Goal: Information Seeking & Learning: Learn about a topic

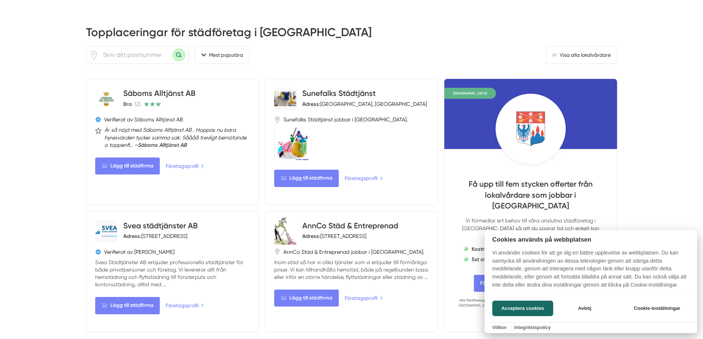
scroll to position [332, 0]
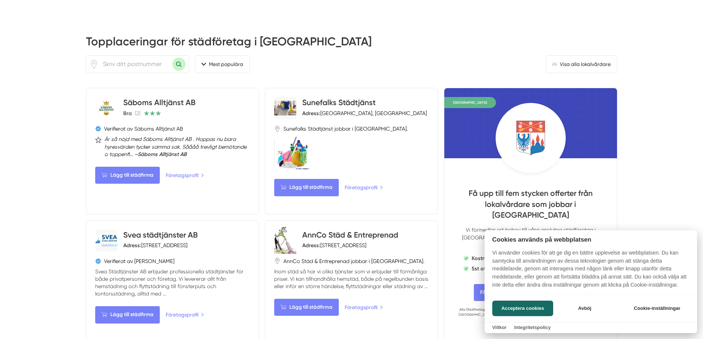
click at [315, 93] on div at bounding box center [351, 169] width 703 height 339
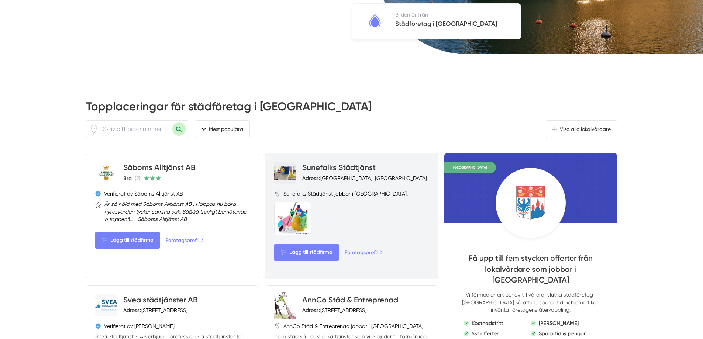
scroll to position [258, 0]
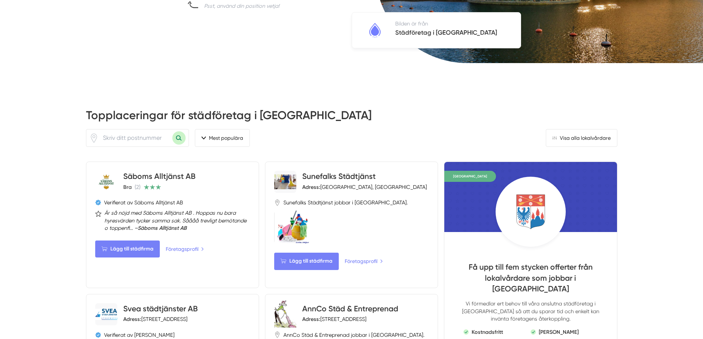
click at [104, 129] on input "number" at bounding box center [136, 137] width 74 height 17
type input "69134"
click at [180, 131] on button "Sök med postnummer" at bounding box center [178, 137] width 13 height 13
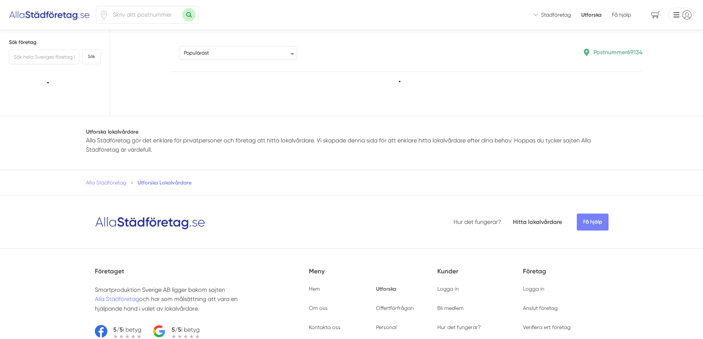
type input "69134"
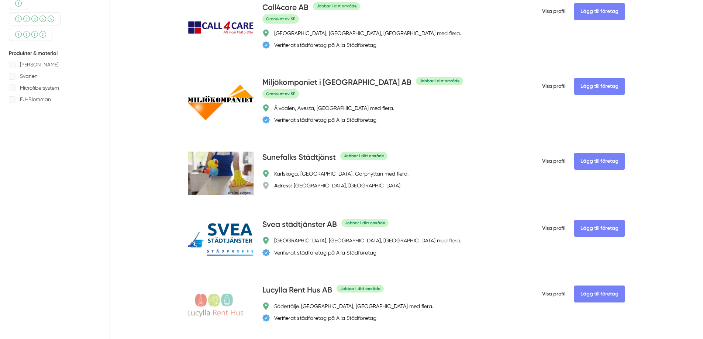
scroll to position [369, 0]
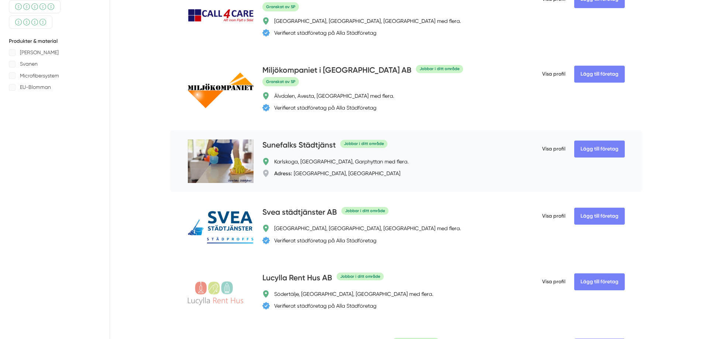
click at [551, 159] on span "Visa profil" at bounding box center [553, 148] width 23 height 19
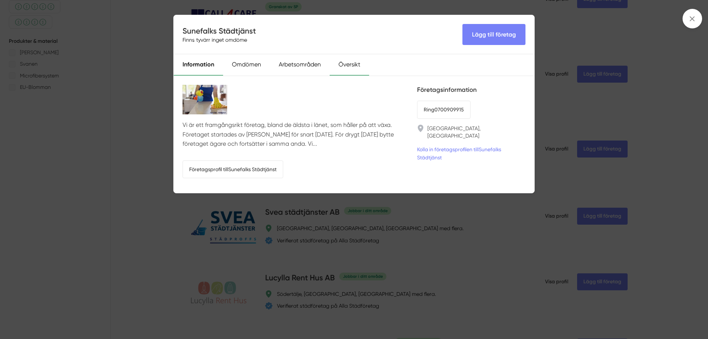
click at [350, 65] on div "Översikt" at bounding box center [349, 64] width 39 height 21
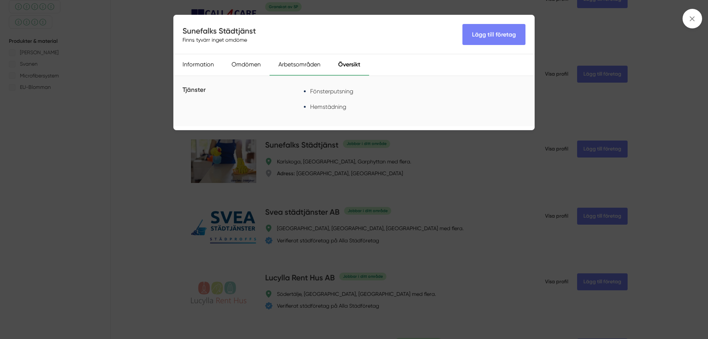
click at [309, 64] on div "Arbetsområden" at bounding box center [300, 64] width 60 height 21
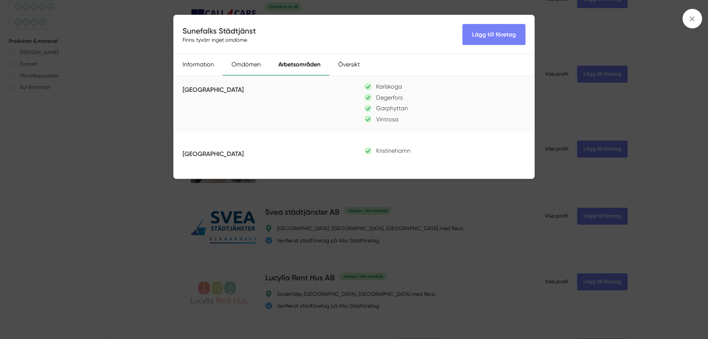
click at [253, 66] on div "Omdömen" at bounding box center [246, 64] width 47 height 21
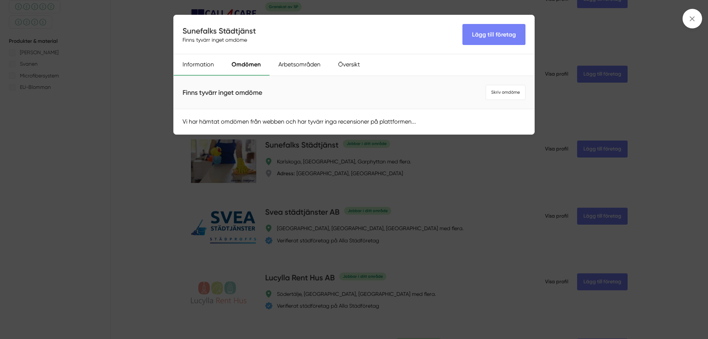
click at [206, 65] on div "Information" at bounding box center [198, 64] width 49 height 21
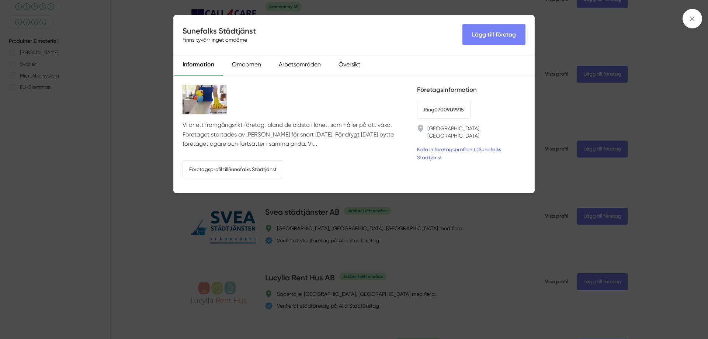
click at [446, 145] on link "Kolla in företagsprofilen till Sunefalks Städtjänst" at bounding box center [471, 153] width 108 height 16
click at [462, 145] on link "Kolla in företagsprofilen till Sunefalks Städtjänst" at bounding box center [471, 153] width 108 height 16
click at [279, 77] on div "Vi är ett framgångsrikt företag, bland de äldsta i länet, som håller på att väx…" at bounding box center [354, 134] width 361 height 117
click at [551, 44] on div "Sunefalks Städtjänst Finns tyvärr inget omdöme Lägg till företag Information Om…" at bounding box center [354, 169] width 708 height 339
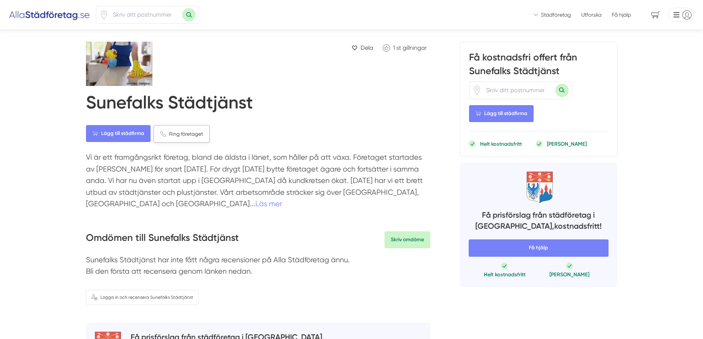
click at [186, 134] on span "Ring företaget" at bounding box center [186, 134] width 34 height 8
click at [490, 90] on input "number" at bounding box center [518, 90] width 74 height 17
type input "69134"
click at [562, 90] on button "Sök med postnummer" at bounding box center [561, 90] width 13 height 13
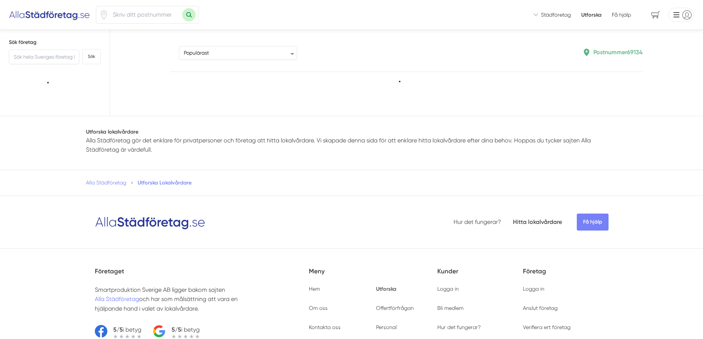
type input "69134"
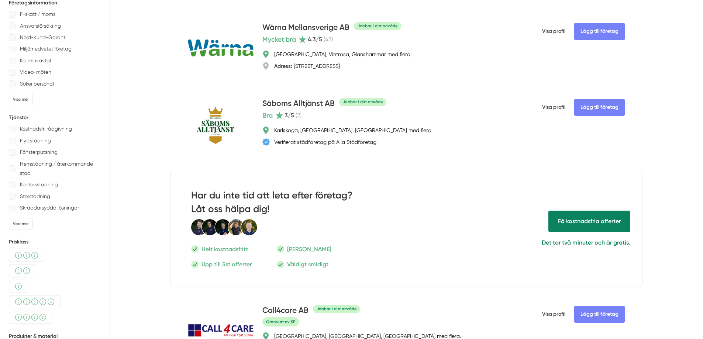
scroll to position [111, 0]
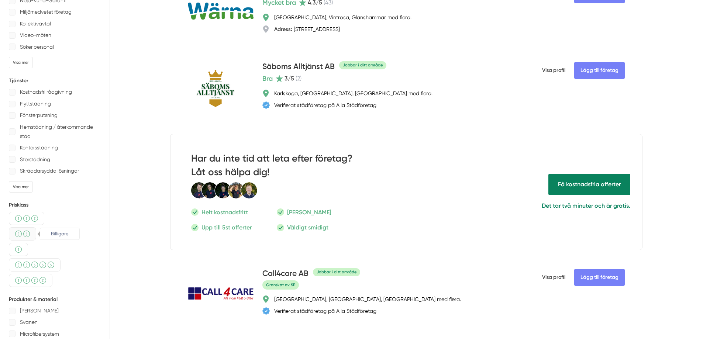
click at [32, 232] on div "Billigare" at bounding box center [22, 233] width 27 height 13
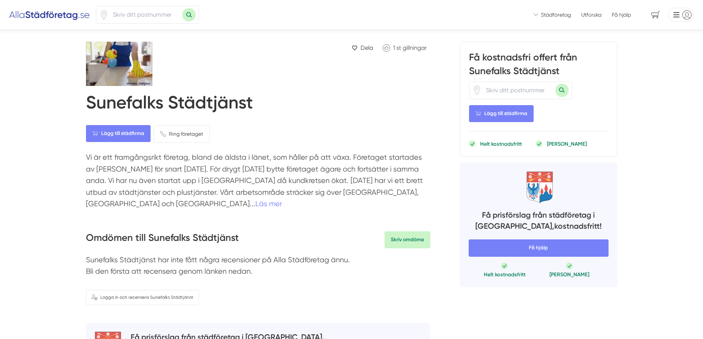
click at [495, 91] on input "number" at bounding box center [518, 90] width 74 height 17
type input "69134"
click at [585, 90] on div "69134" at bounding box center [538, 91] width 139 height 18
click at [565, 86] on button "Sök med postnummer" at bounding box center [561, 90] width 13 height 13
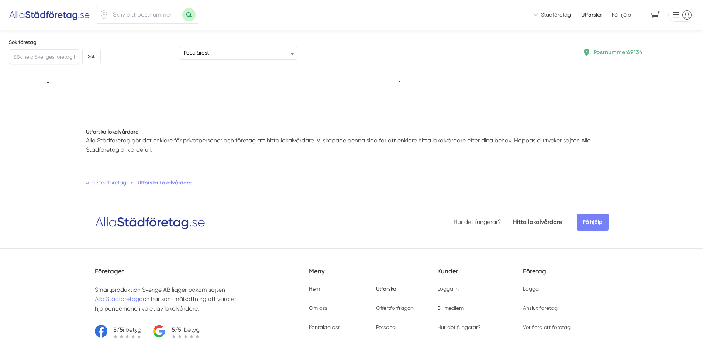
type input "69134"
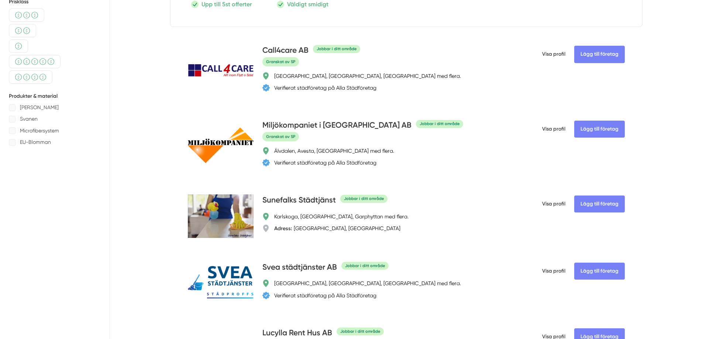
scroll to position [369, 0]
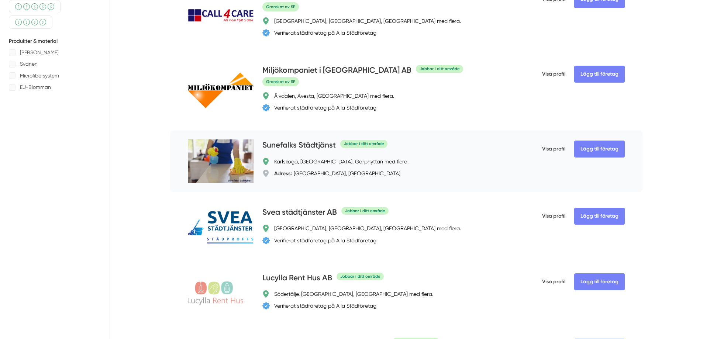
click at [313, 165] on div "Karlskoga, [GEOGRAPHIC_DATA], Garphyttan med flera." at bounding box center [341, 161] width 134 height 7
click at [319, 152] on h4 "Sunefalks Städtjänst" at bounding box center [298, 145] width 73 height 12
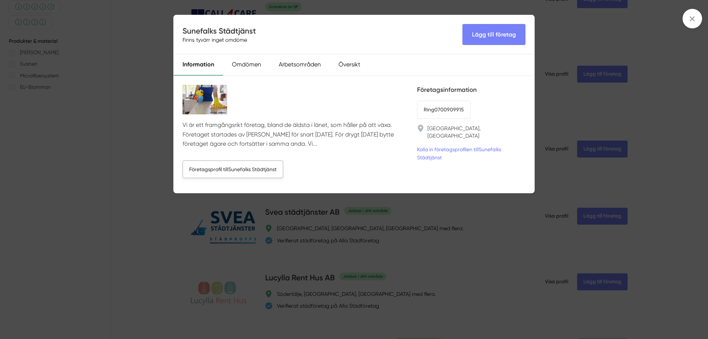
click at [225, 168] on link "Företagsprofil till Sunefalks Städtjänst" at bounding box center [233, 169] width 101 height 18
click at [564, 42] on div "Sunefalks Städtjänst Finns tyvärr inget omdöme Lägg till företag Information Om…" at bounding box center [354, 169] width 708 height 339
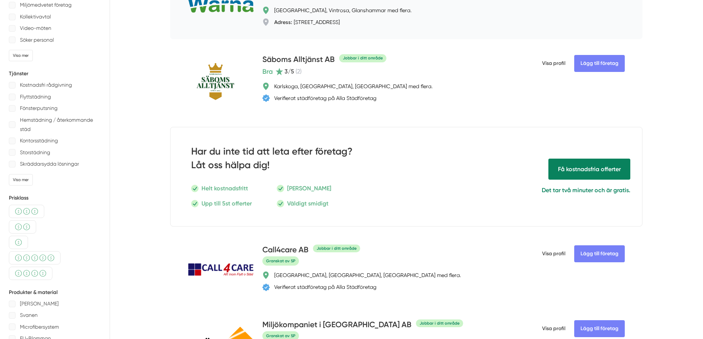
scroll to position [0, 0]
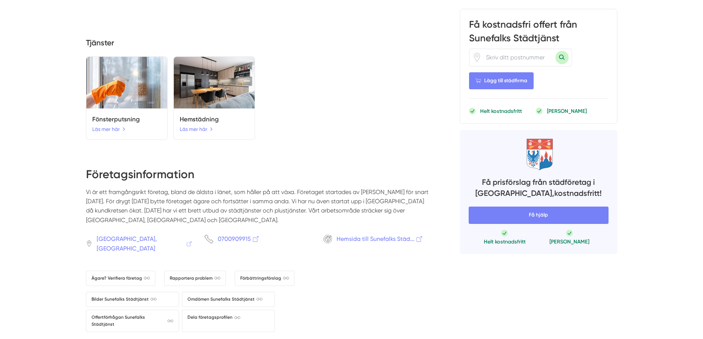
scroll to position [701, 0]
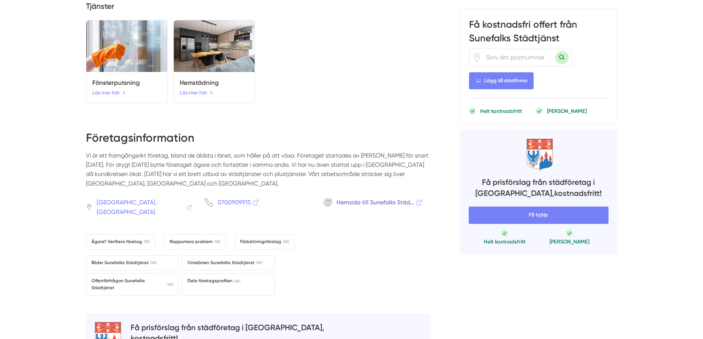
click at [369, 198] on span "Hemsida till Sunefalks Städ..." at bounding box center [379, 202] width 87 height 9
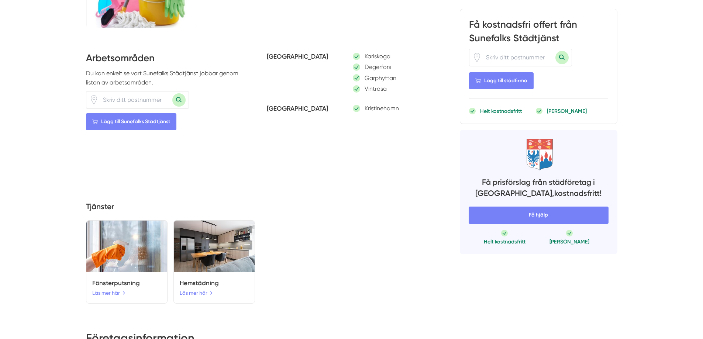
scroll to position [516, 0]
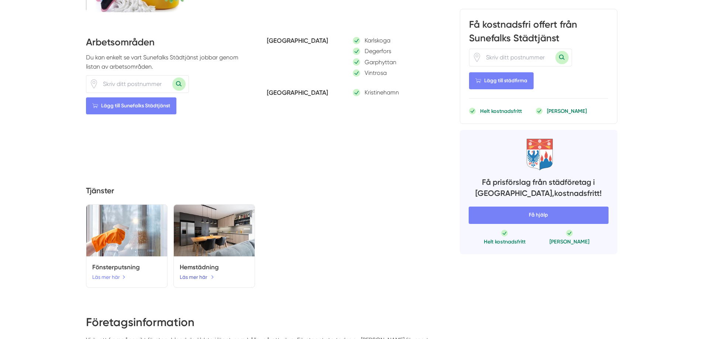
click at [194, 273] on link "Läs mer här" at bounding box center [197, 277] width 34 height 8
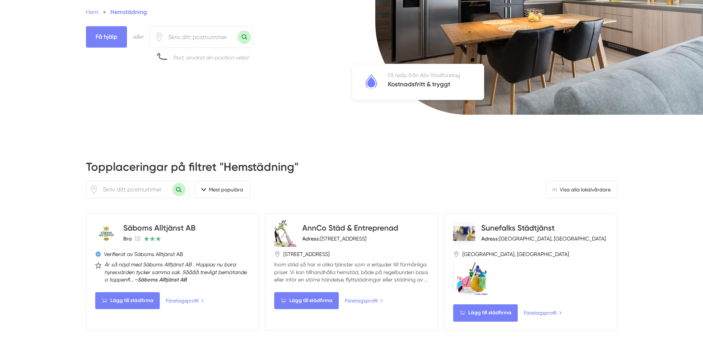
scroll to position [184, 0]
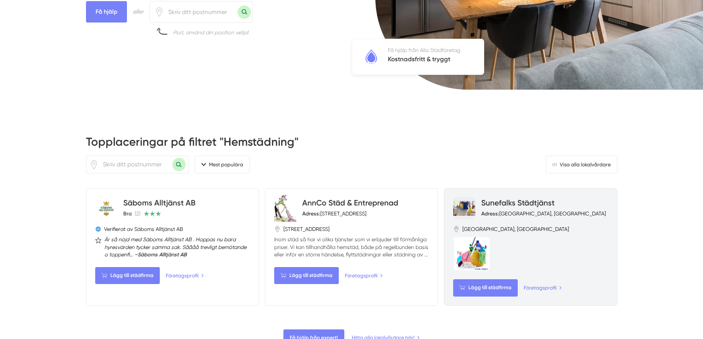
click at [499, 214] on div "Adress: [GEOGRAPHIC_DATA], [GEOGRAPHIC_DATA]" at bounding box center [543, 213] width 125 height 7
click at [495, 229] on span "[GEOGRAPHIC_DATA], [GEOGRAPHIC_DATA]" at bounding box center [515, 228] width 107 height 7
